Goal: Find specific page/section: Find specific page/section

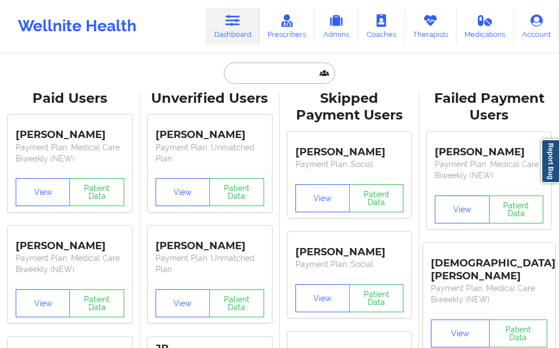
click at [248, 73] on input "text" at bounding box center [279, 73] width 111 height 21
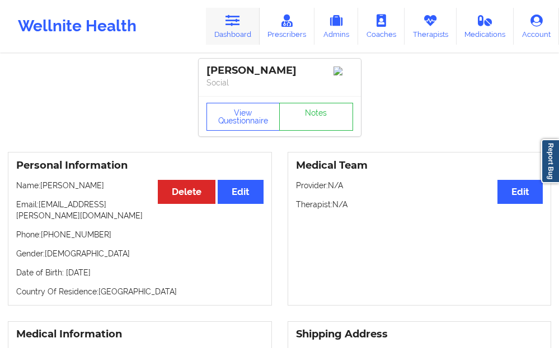
click at [234, 29] on link "Dashboard" at bounding box center [233, 26] width 54 height 37
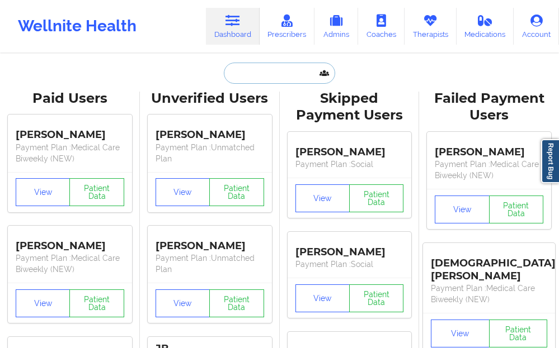
click at [244, 75] on input "text" at bounding box center [279, 73] width 111 height 21
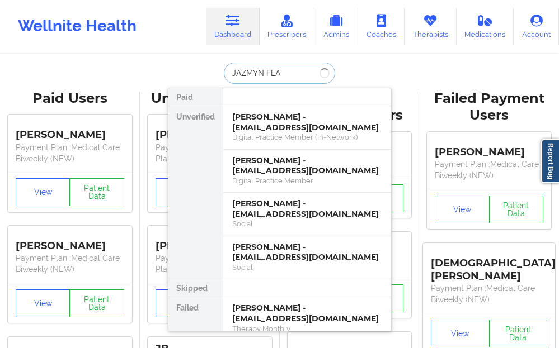
type input "[PERSON_NAME]"
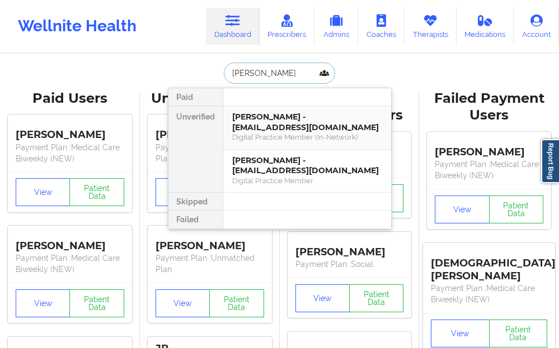
click at [241, 137] on div "Digital Practice Member (In-Network)" at bounding box center [307, 138] width 150 height 10
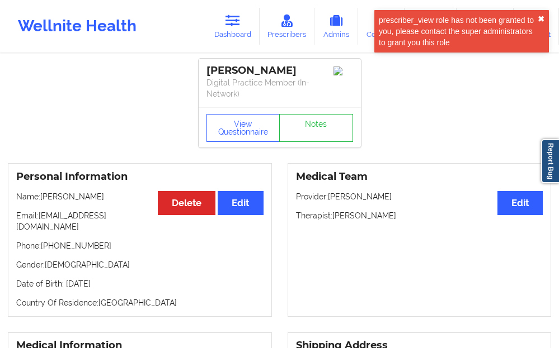
click at [539, 15] on button "✖︎" at bounding box center [540, 19] width 7 height 9
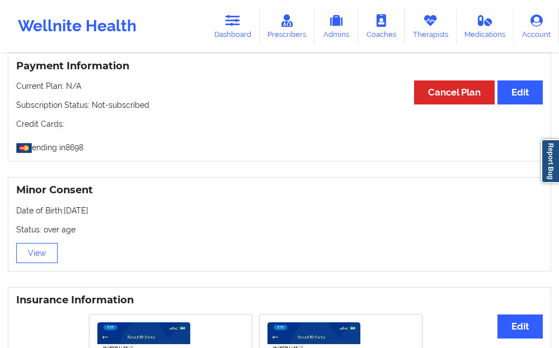
scroll to position [671, 0]
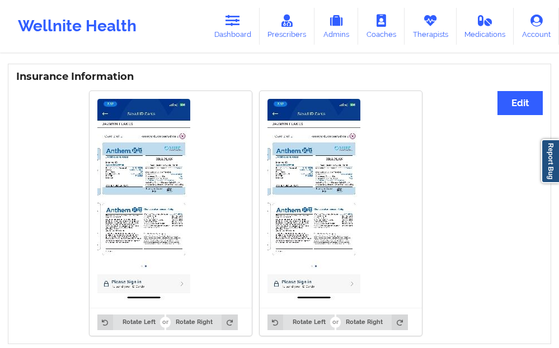
click at [160, 174] on img at bounding box center [143, 199] width 93 height 201
click at [299, 159] on img at bounding box center [313, 199] width 93 height 201
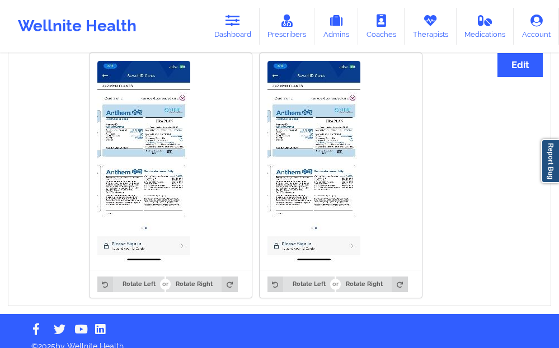
scroll to position [710, 0]
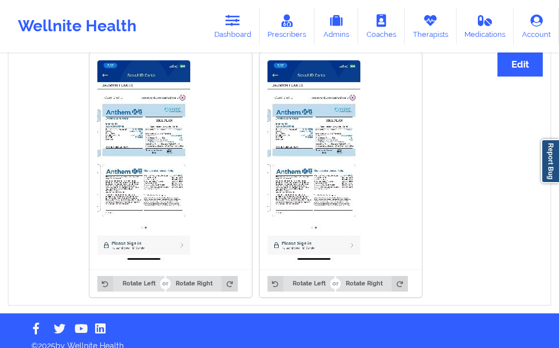
click at [162, 171] on img at bounding box center [143, 160] width 93 height 201
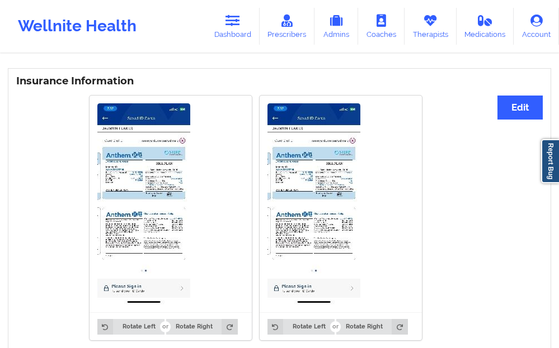
scroll to position [598, 0]
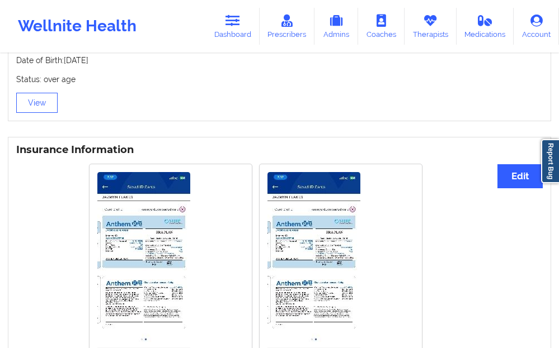
click at [354, 186] on img at bounding box center [313, 272] width 93 height 201
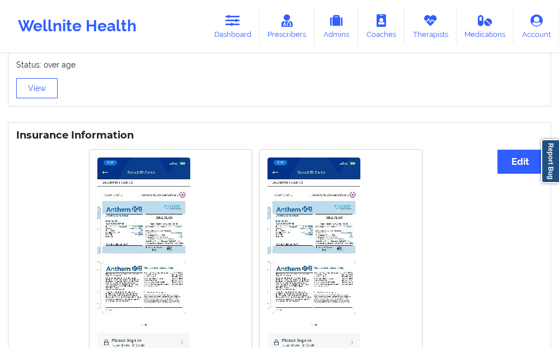
scroll to position [615, 0]
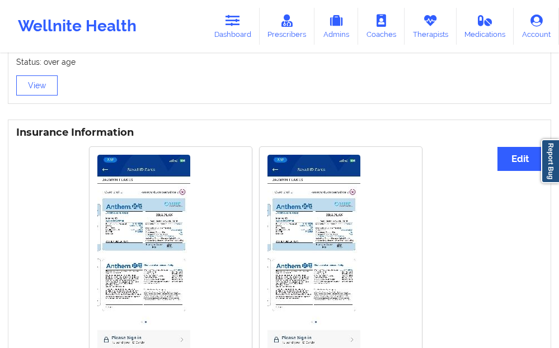
click at [174, 182] on img at bounding box center [143, 255] width 93 height 201
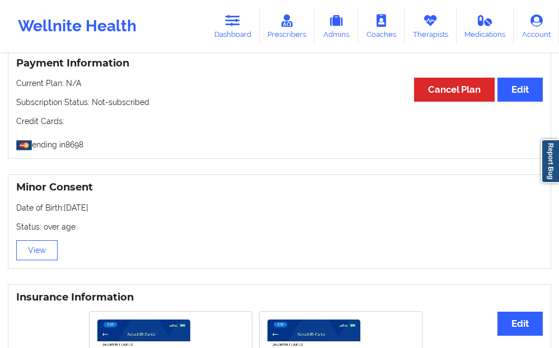
scroll to position [559, 0]
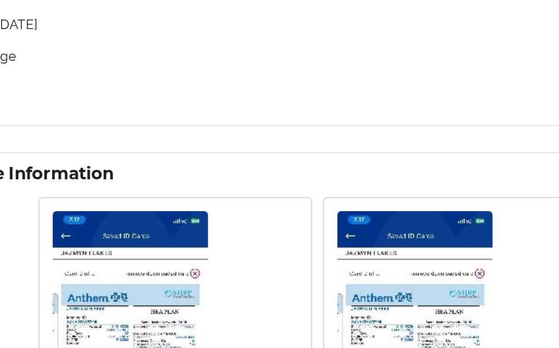
click at [159, 226] on img at bounding box center [143, 311] width 93 height 201
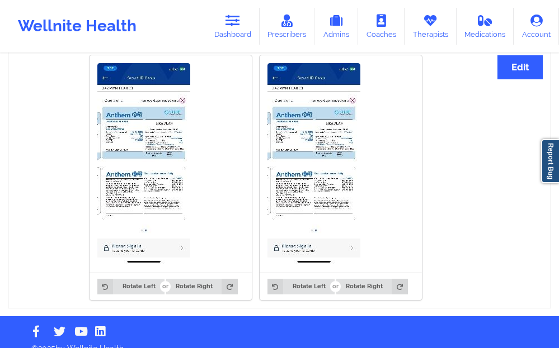
scroll to position [710, 0]
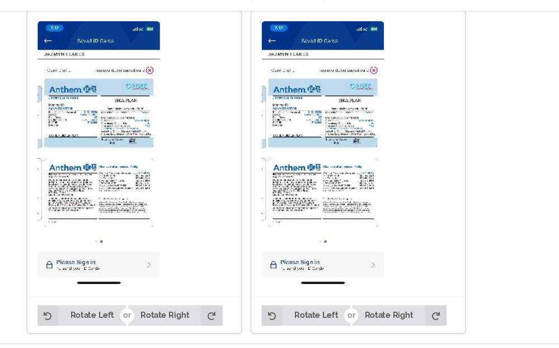
click at [318, 222] on img at bounding box center [313, 160] width 93 height 201
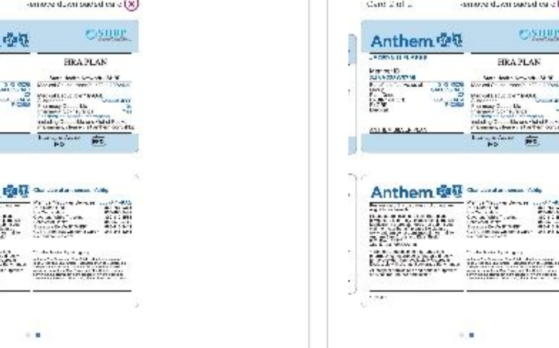
click at [177, 155] on img at bounding box center [143, 160] width 93 height 201
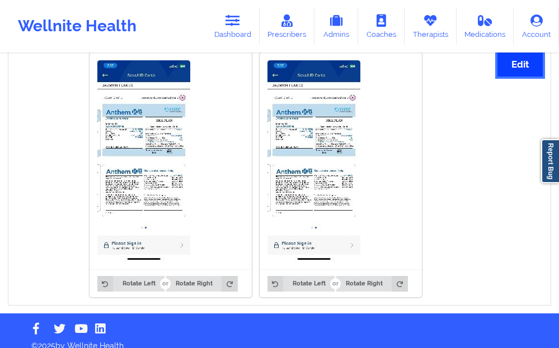
drag, startPoint x: 177, startPoint y: 155, endPoint x: 517, endPoint y: 56, distance: 354.0
click at [517, 56] on button "Edit" at bounding box center [519, 65] width 45 height 24
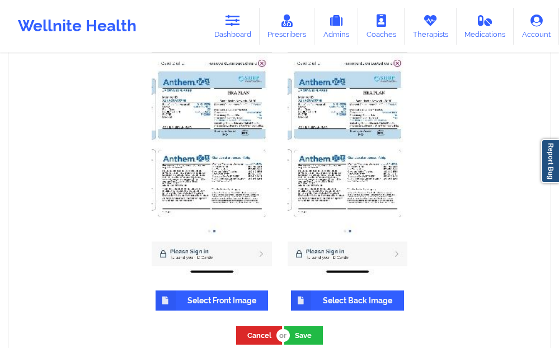
scroll to position [795, 0]
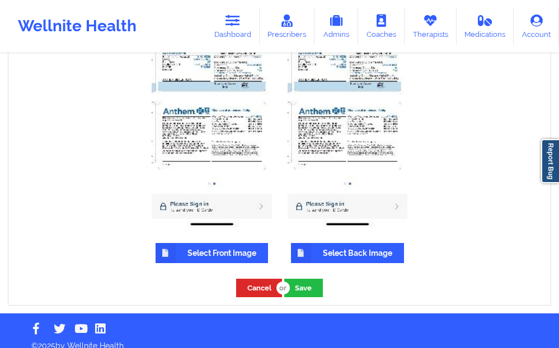
click at [253, 174] on img at bounding box center [212, 98] width 120 height 260
click at [254, 279] on button "Cancel" at bounding box center [259, 288] width 46 height 18
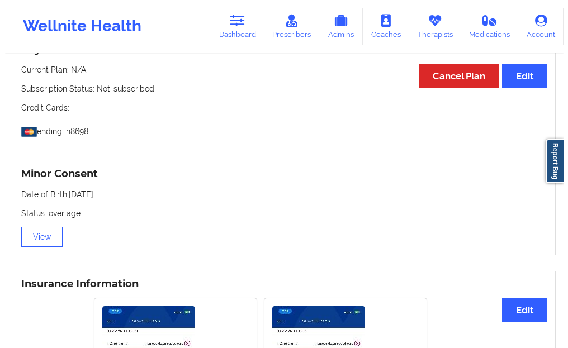
scroll to position [486, 0]
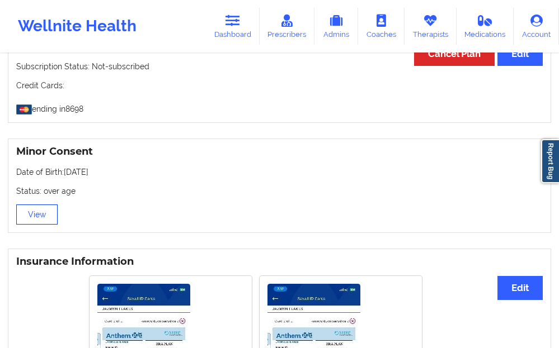
click at [34, 205] on button "View" at bounding box center [36, 215] width 41 height 20
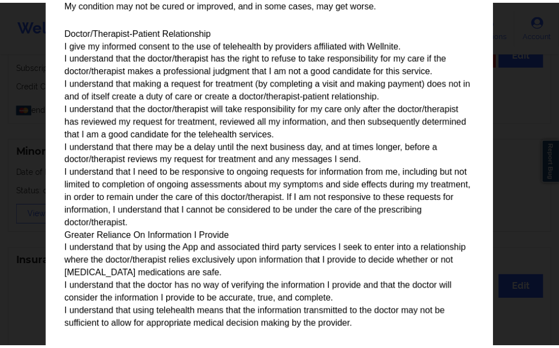
scroll to position [671, 0]
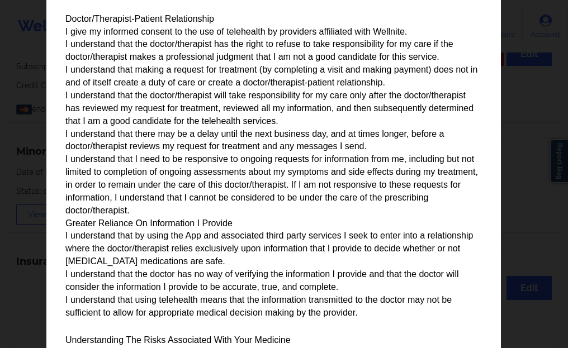
click at [30, 182] on div "Parental/Guardian Consent form for minors Minor's guardian or custodian is need…" at bounding box center [284, 174] width 568 height 348
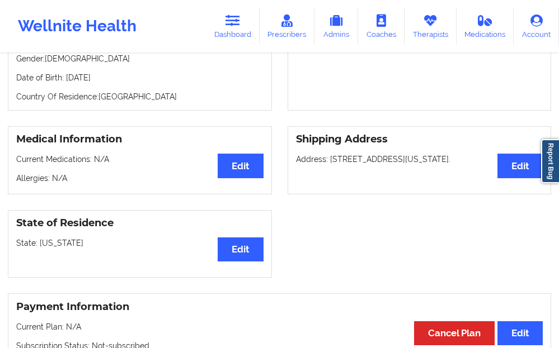
scroll to position [0, 0]
